Goal: Use online tool/utility: Utilize a website feature to perform a specific function

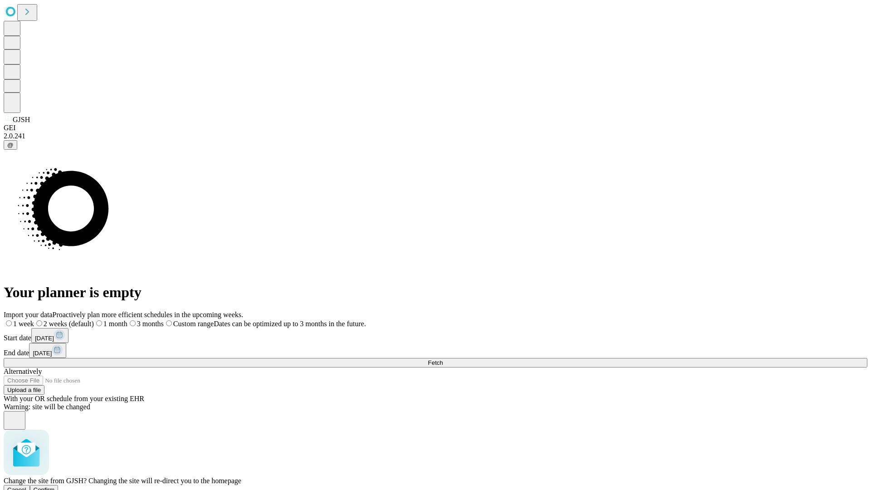
click at [55, 486] on span "Confirm" at bounding box center [44, 489] width 21 height 7
click at [82, 320] on label "2 weeks (default)" at bounding box center [55, 324] width 54 height 8
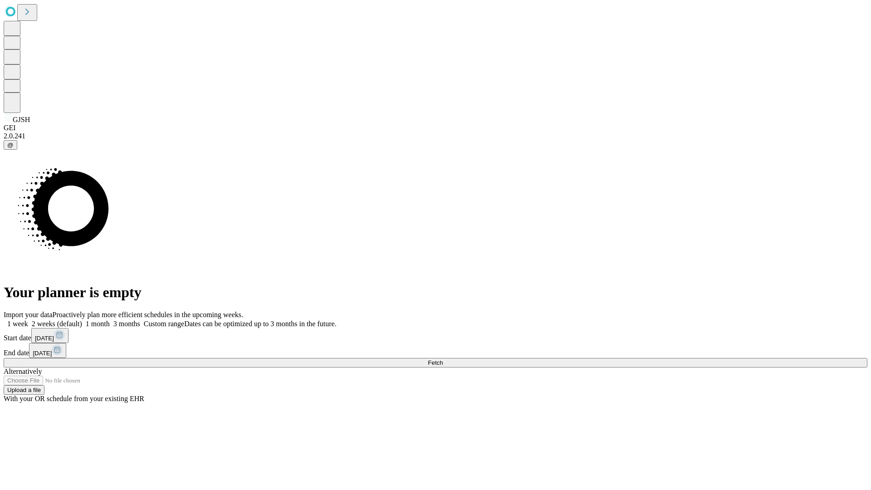
click at [443, 359] on span "Fetch" at bounding box center [435, 362] width 15 height 7
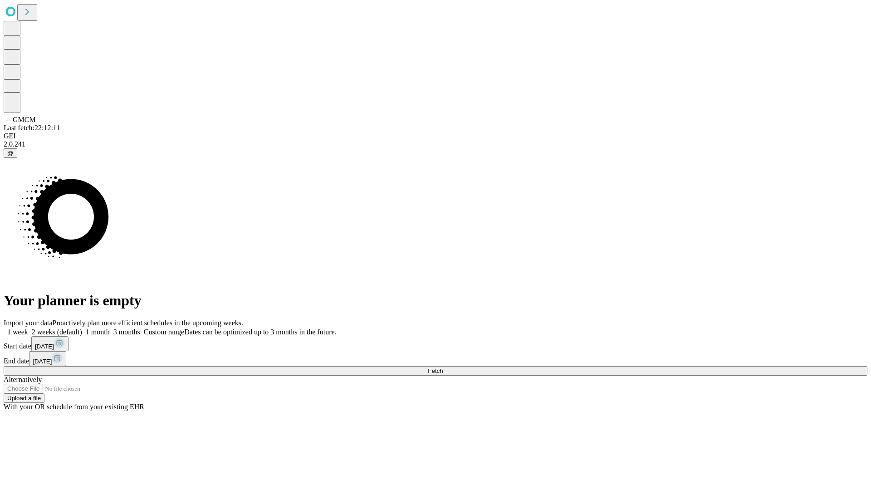
click at [82, 328] on label "2 weeks (default)" at bounding box center [55, 332] width 54 height 8
click at [443, 367] on span "Fetch" at bounding box center [435, 370] width 15 height 7
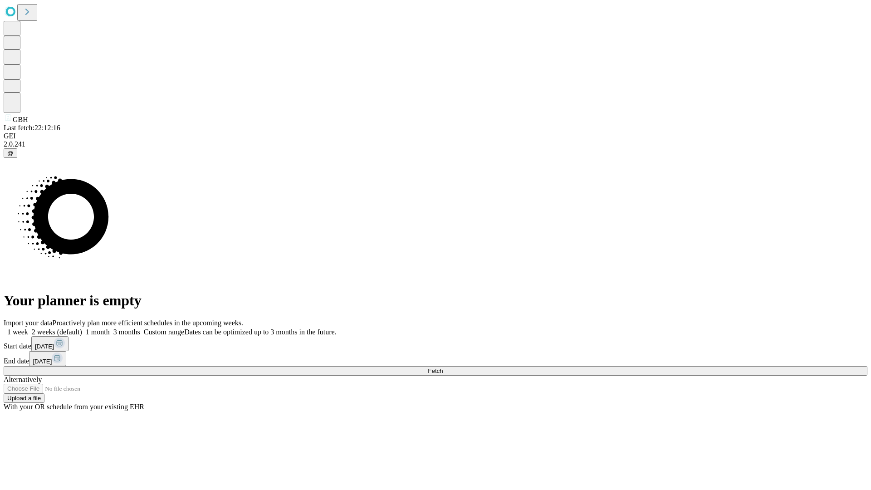
click at [82, 328] on label "2 weeks (default)" at bounding box center [55, 332] width 54 height 8
click at [443, 367] on span "Fetch" at bounding box center [435, 370] width 15 height 7
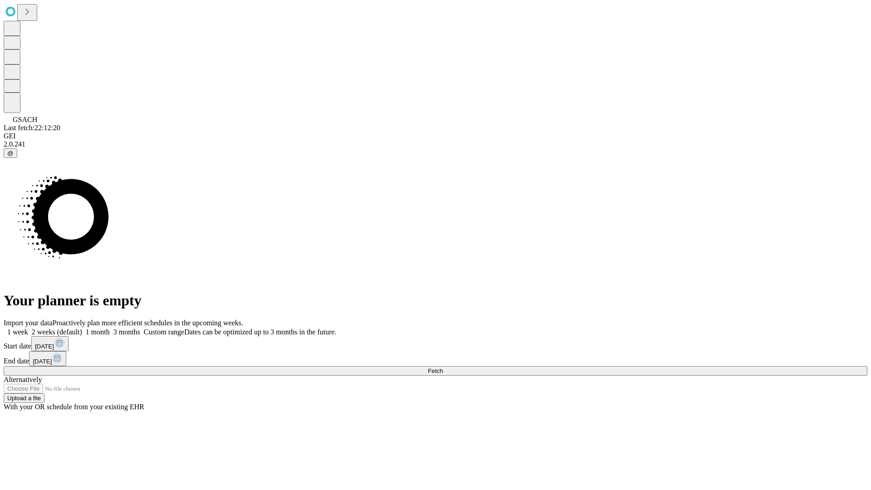
click at [82, 328] on label "2 weeks (default)" at bounding box center [55, 332] width 54 height 8
click at [443, 367] on span "Fetch" at bounding box center [435, 370] width 15 height 7
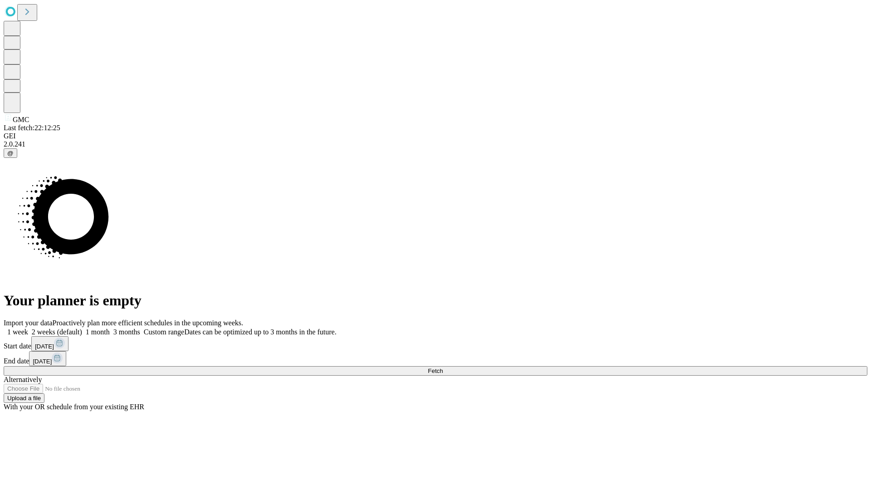
click at [82, 328] on label "2 weeks (default)" at bounding box center [55, 332] width 54 height 8
click at [443, 367] on span "Fetch" at bounding box center [435, 370] width 15 height 7
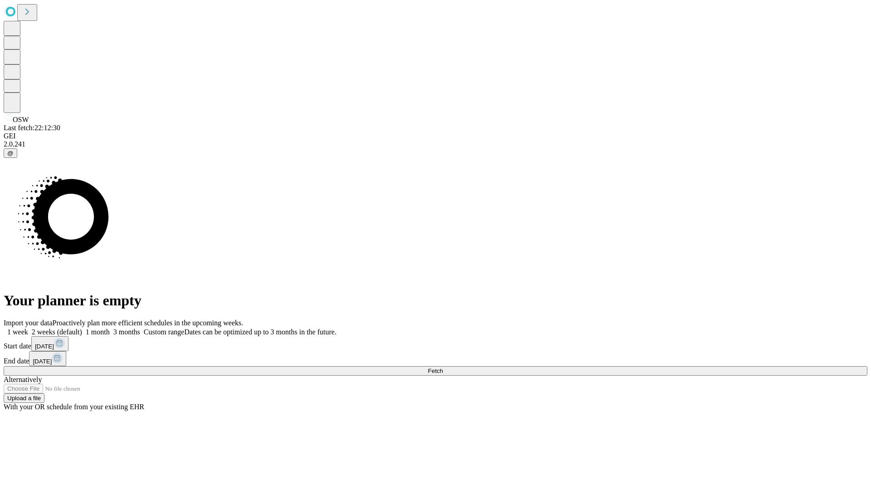
click at [82, 328] on label "2 weeks (default)" at bounding box center [55, 332] width 54 height 8
click at [443, 367] on span "Fetch" at bounding box center [435, 370] width 15 height 7
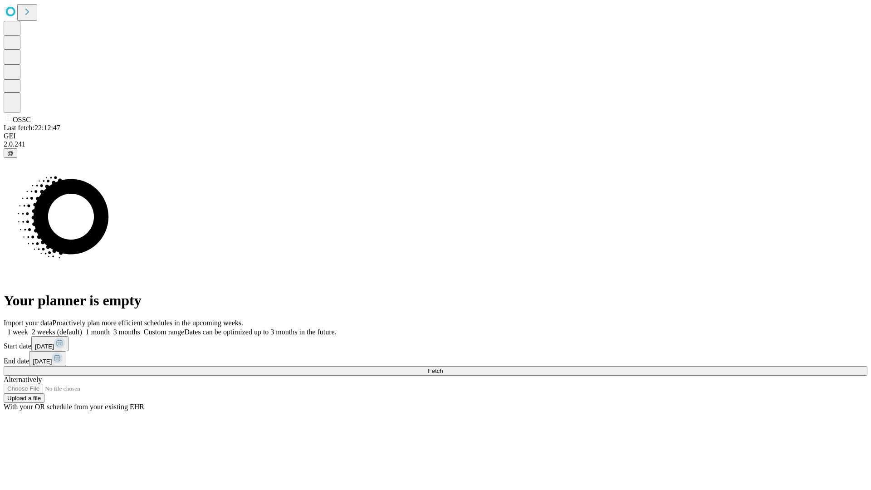
click at [82, 328] on label "2 weeks (default)" at bounding box center [55, 332] width 54 height 8
click at [443, 367] on span "Fetch" at bounding box center [435, 370] width 15 height 7
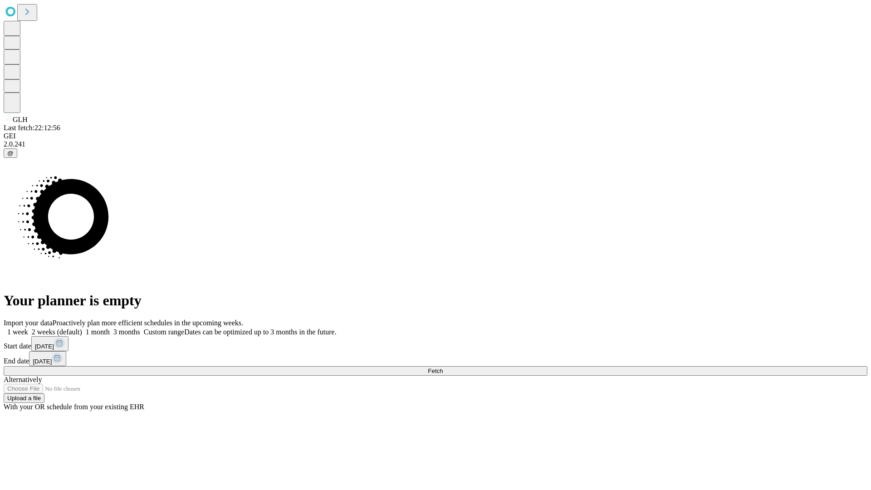
click at [443, 367] on span "Fetch" at bounding box center [435, 370] width 15 height 7
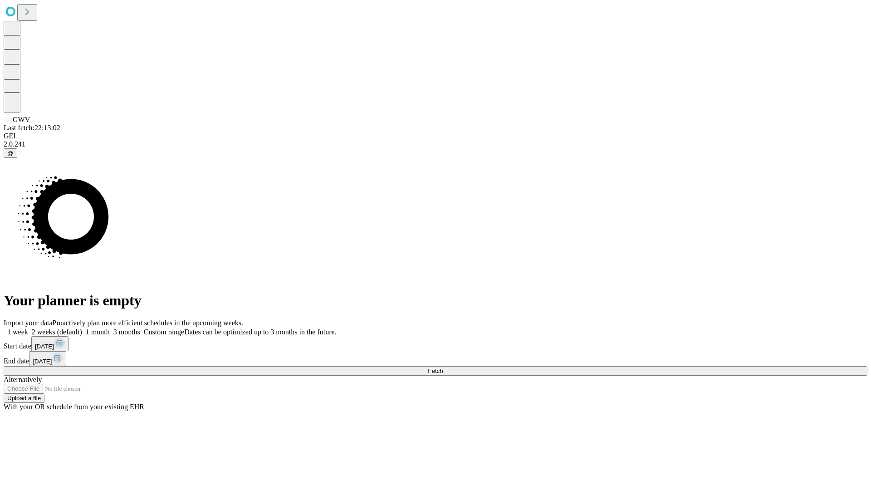
click at [443, 367] on span "Fetch" at bounding box center [435, 370] width 15 height 7
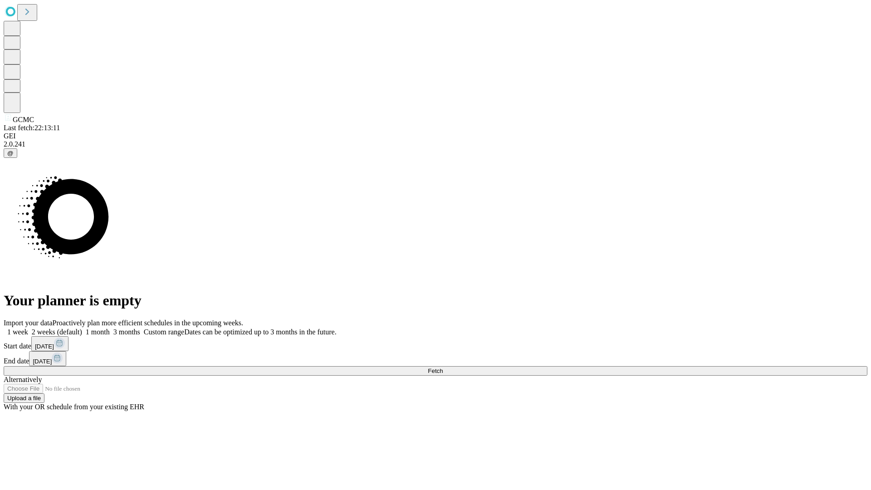
click at [82, 328] on label "2 weeks (default)" at bounding box center [55, 332] width 54 height 8
click at [443, 367] on span "Fetch" at bounding box center [435, 370] width 15 height 7
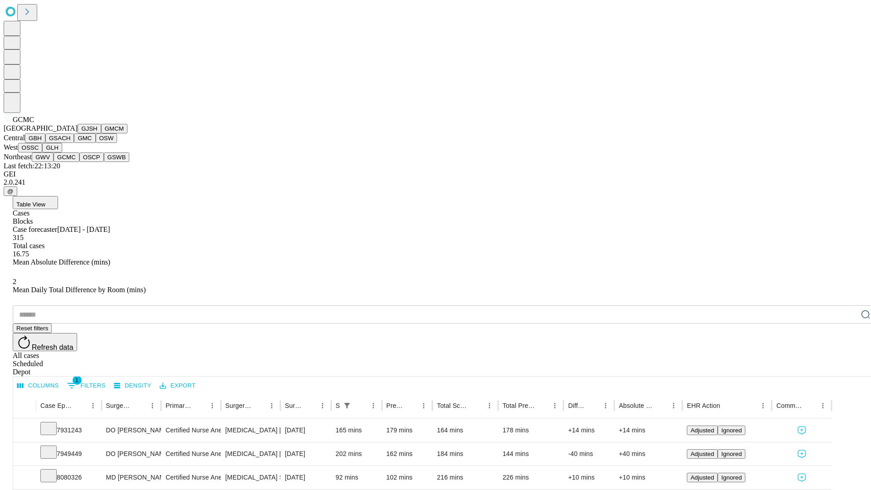
click at [79, 162] on button "OSCP" at bounding box center [91, 157] width 24 height 10
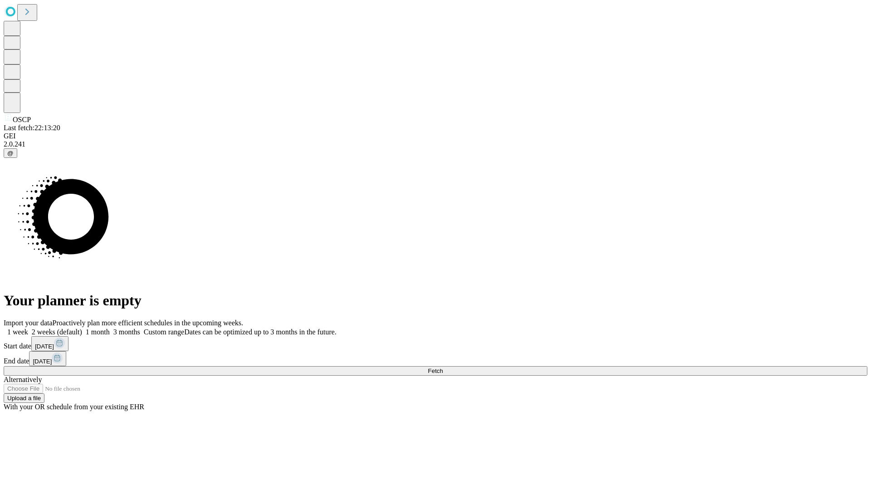
click at [443, 367] on span "Fetch" at bounding box center [435, 370] width 15 height 7
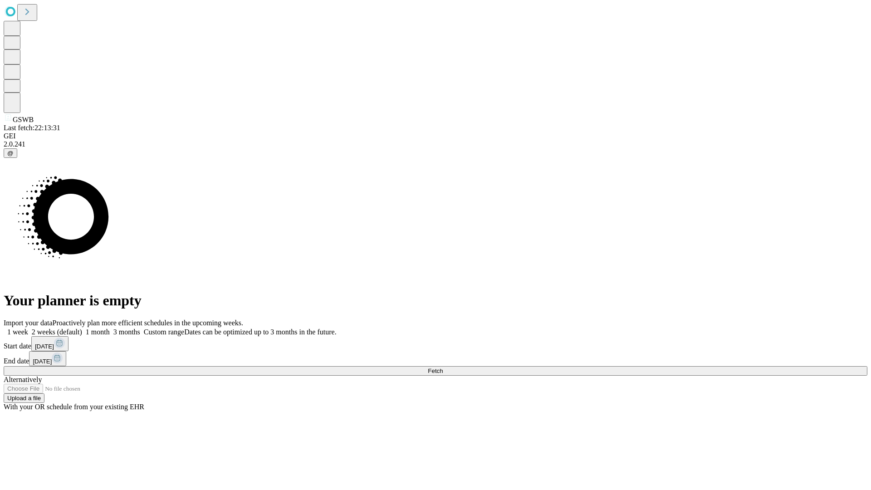
click at [82, 328] on label "2 weeks (default)" at bounding box center [55, 332] width 54 height 8
click at [443, 367] on span "Fetch" at bounding box center [435, 370] width 15 height 7
